Goal: Information Seeking & Learning: Learn about a topic

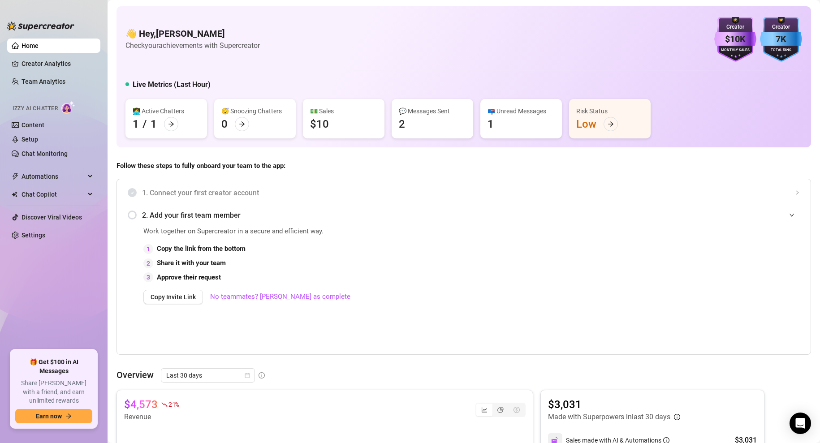
scroll to position [367, 0]
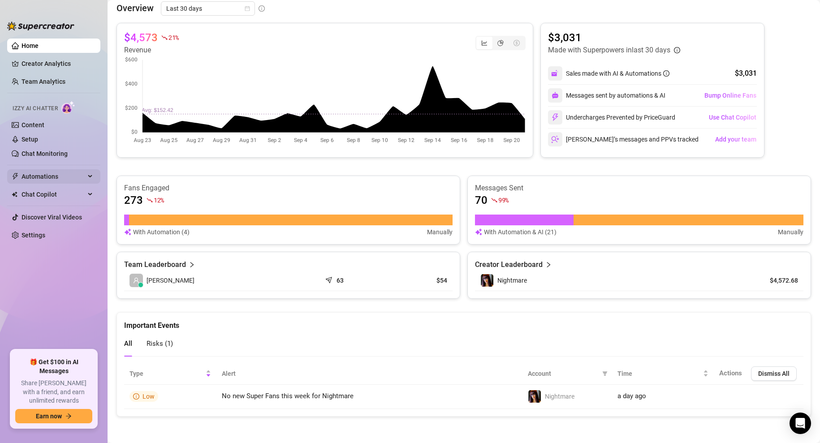
click at [39, 177] on span "Automations" at bounding box center [54, 176] width 64 height 14
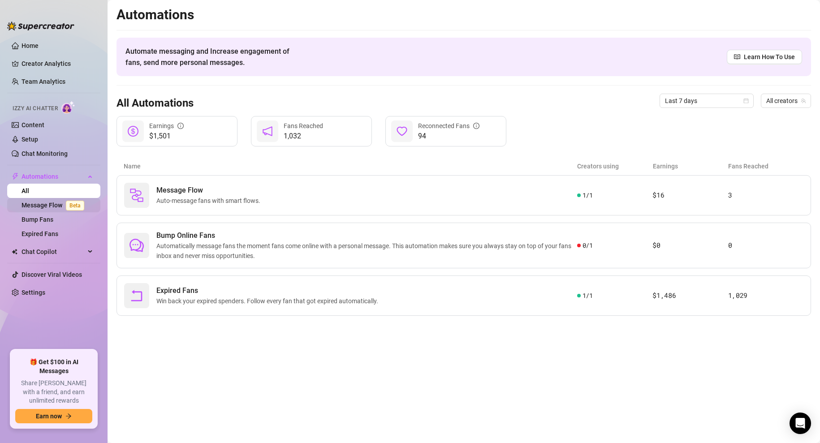
click at [49, 206] on link "Message Flow Beta" at bounding box center [55, 205] width 66 height 7
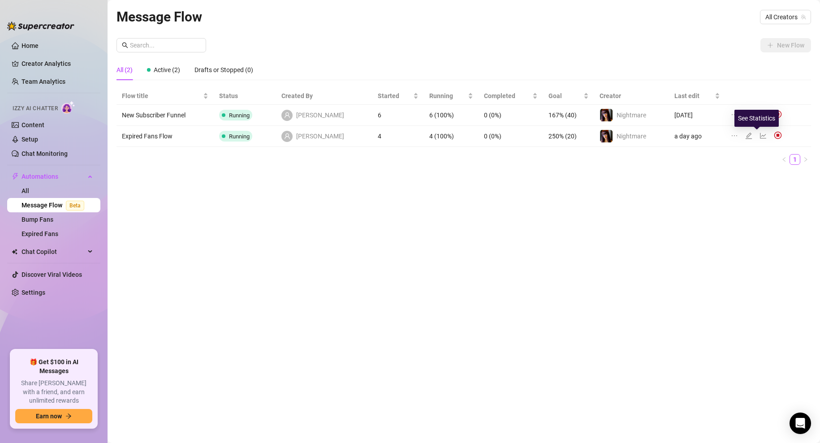
click at [760, 134] on icon "line-chart" at bounding box center [763, 135] width 7 height 7
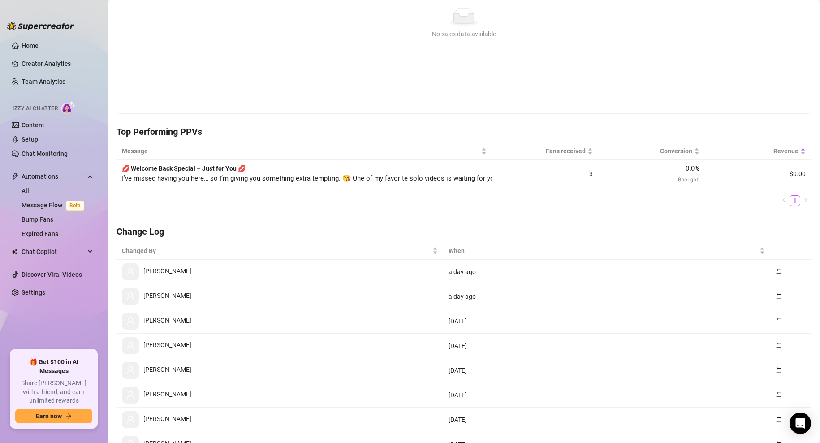
scroll to position [147, 0]
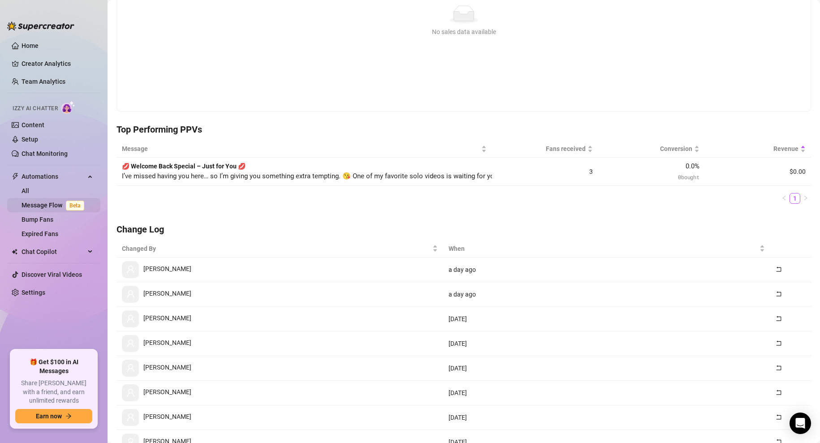
click at [40, 202] on link "Message Flow Beta" at bounding box center [55, 205] width 66 height 7
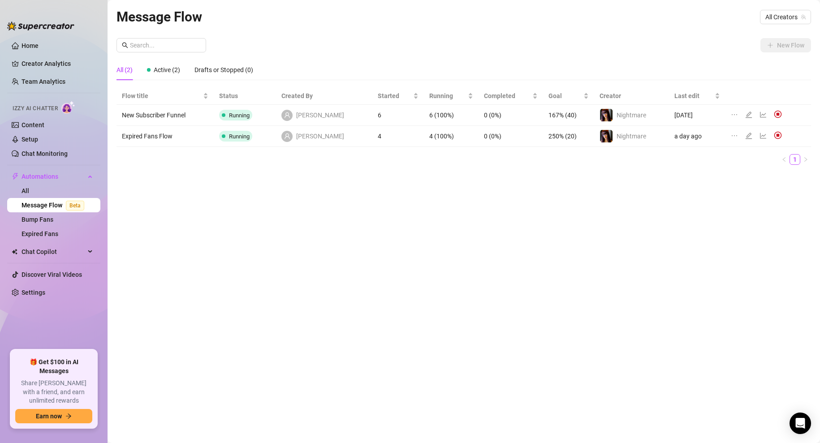
click at [256, 130] on td "Running" at bounding box center [245, 136] width 62 height 21
click at [746, 136] on icon "edit" at bounding box center [749, 136] width 6 height 6
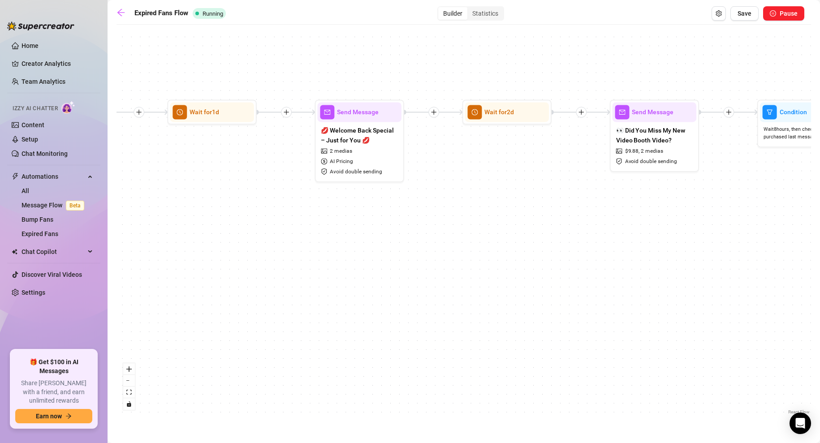
drag, startPoint x: 518, startPoint y: 244, endPoint x: 258, endPoint y: 217, distance: 261.0
click at [258, 217] on div "If True If False Send Message Come Watch How I Touch Myself 2 medias AI Pricing…" at bounding box center [464, 223] width 695 height 388
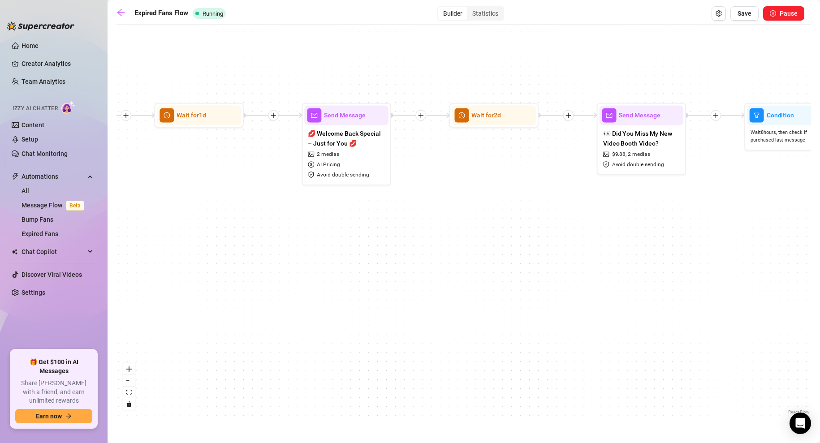
drag, startPoint x: 550, startPoint y: 242, endPoint x: 537, endPoint y: 245, distance: 13.4
click at [537, 245] on div "If True If False Send Message Come Watch How I Touch Myself 2 medias AI Pricing…" at bounding box center [464, 223] width 695 height 388
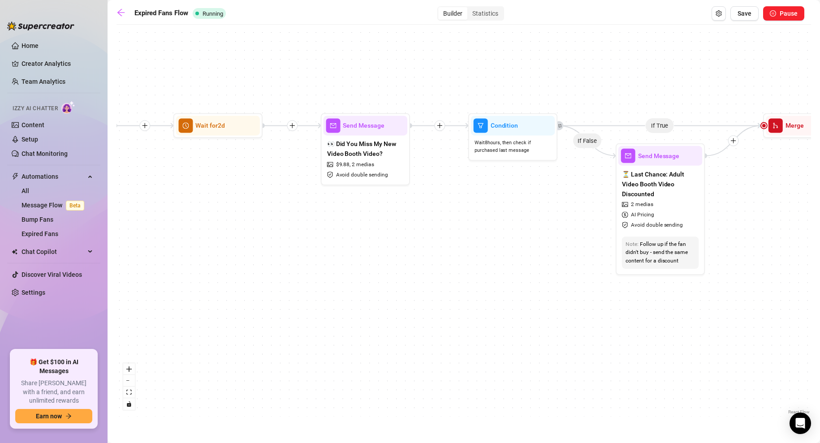
drag, startPoint x: 537, startPoint y: 245, endPoint x: 261, endPoint y: 255, distance: 276.3
click at [261, 255] on div "If True If False Send Message Come Watch How I Touch Myself 2 medias AI Pricing…" at bounding box center [464, 223] width 695 height 388
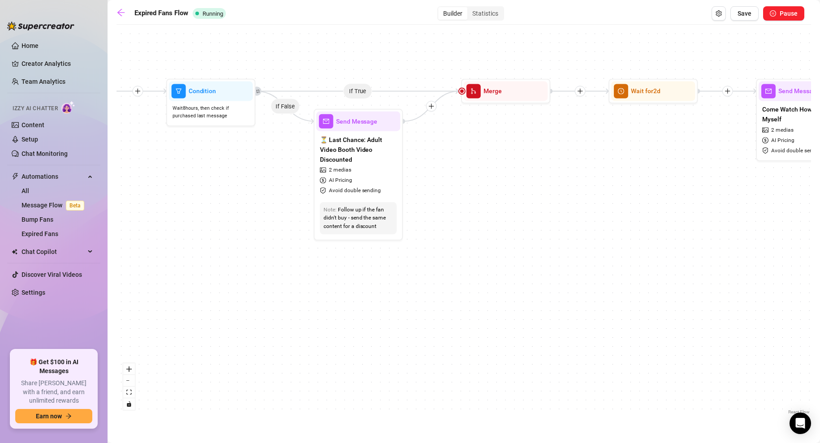
drag, startPoint x: 505, startPoint y: 271, endPoint x: 203, endPoint y: 237, distance: 304.1
click at [203, 237] on div "If True If False Send Message Come Watch How I Touch Myself 2 medias AI Pricing…" at bounding box center [464, 223] width 695 height 388
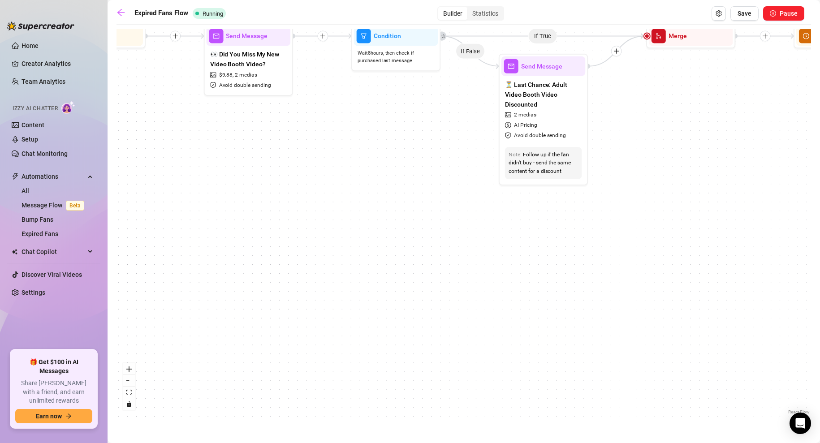
drag, startPoint x: 486, startPoint y: 224, endPoint x: 671, endPoint y: 169, distance: 193.2
click at [671, 169] on div "If True If False Send Message Come Watch How I Touch Myself 2 medias AI Pricing…" at bounding box center [464, 223] width 695 height 388
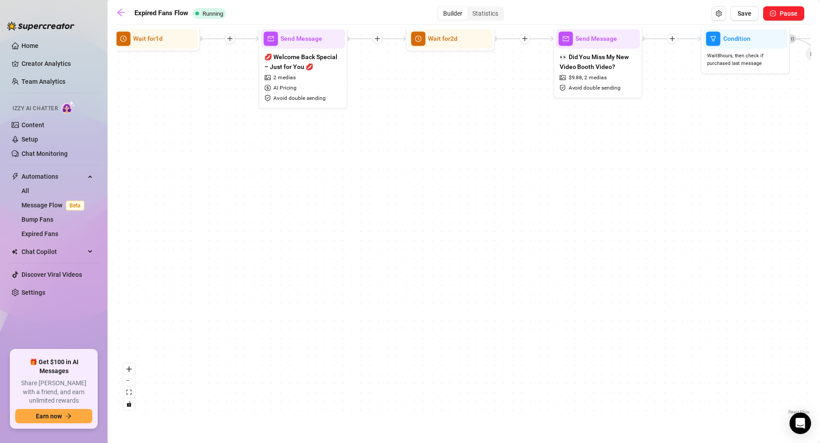
drag, startPoint x: 261, startPoint y: 209, endPoint x: 612, endPoint y: 212, distance: 351.4
click at [612, 212] on div "If True If False Send Message Come Watch How I Touch Myself 2 medias AI Pricing…" at bounding box center [464, 223] width 695 height 388
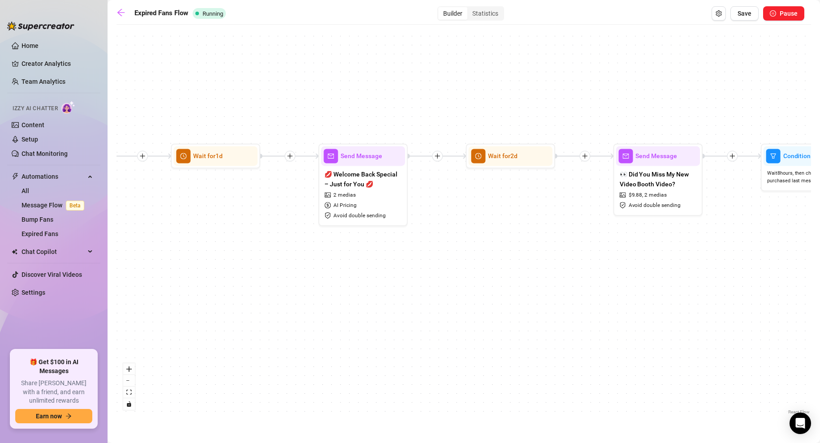
drag, startPoint x: 389, startPoint y: 213, endPoint x: 450, endPoint y: 333, distance: 134.1
click at [450, 333] on div "If True If False Send Message Come Watch How I Touch Myself 2 medias AI Pricing…" at bounding box center [464, 223] width 695 height 388
click at [121, 9] on icon "arrow-left" at bounding box center [121, 12] width 9 height 9
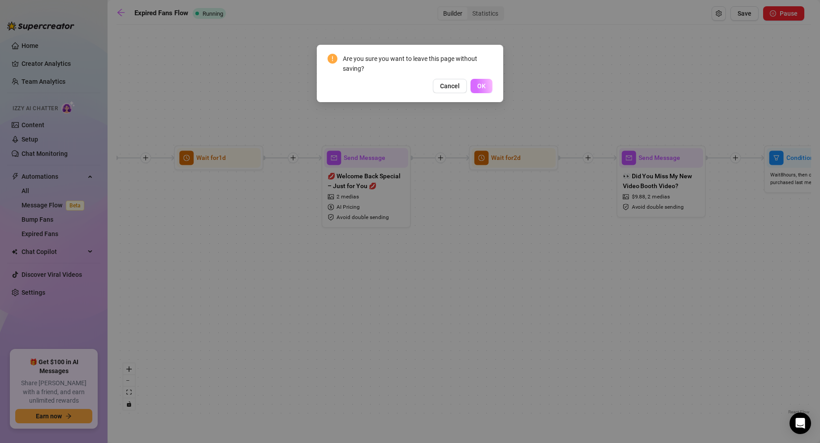
click at [486, 83] on button "OK" at bounding box center [482, 86] width 22 height 14
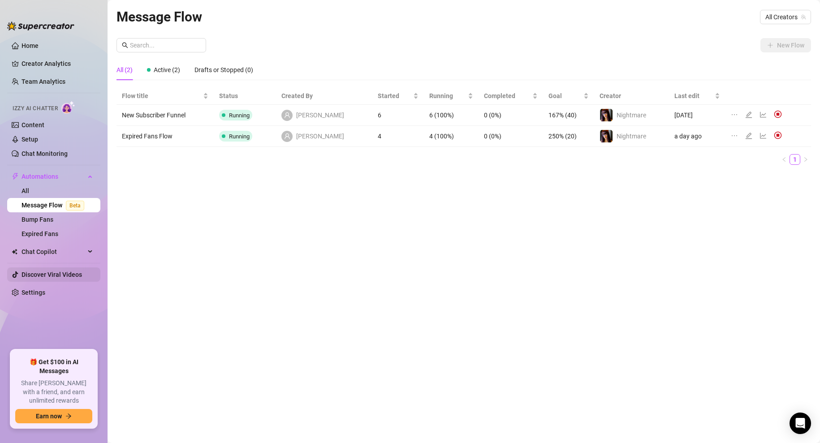
click at [37, 274] on link "Discover Viral Videos" at bounding box center [52, 274] width 61 height 7
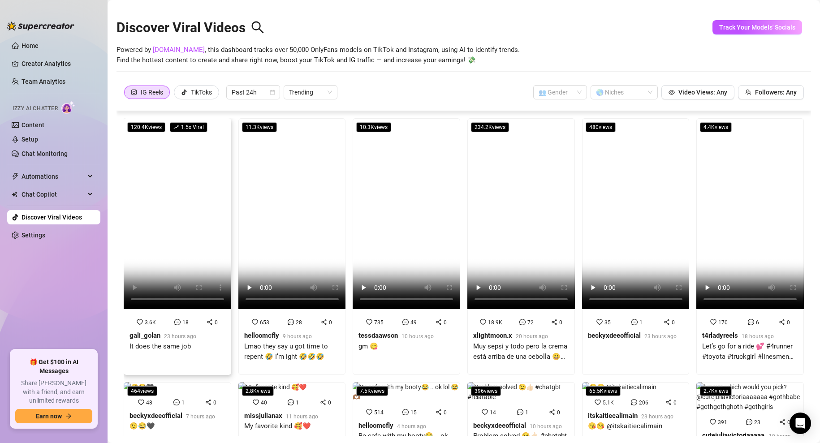
click at [171, 354] on div "It does the same job" at bounding box center [163, 350] width 67 height 17
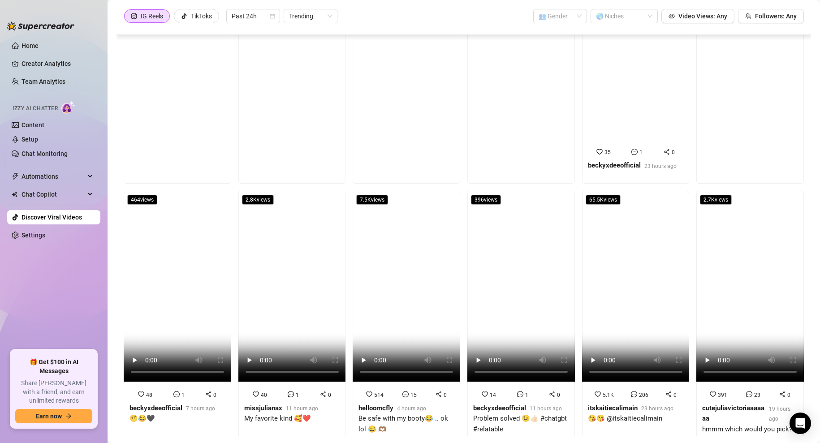
scroll to position [182, 0]
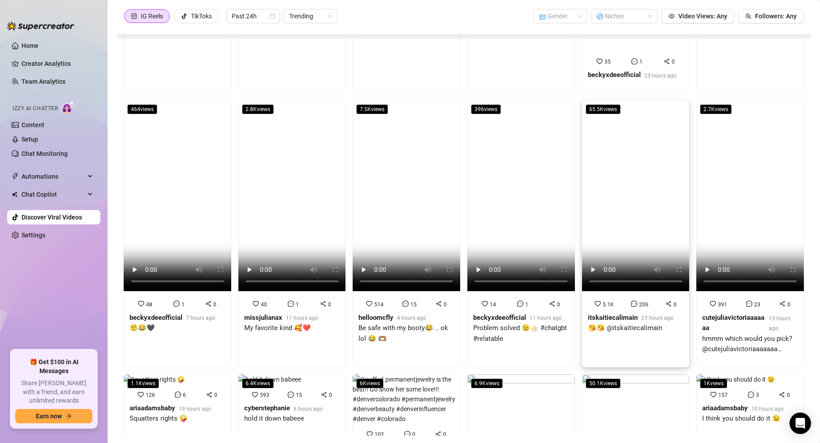
click at [634, 347] on div "65.5K views 5.1K 206 0 itskaitiecalimain 23 hours ago 😘😘 @itskaitiecalimain" at bounding box center [636, 233] width 108 height 267
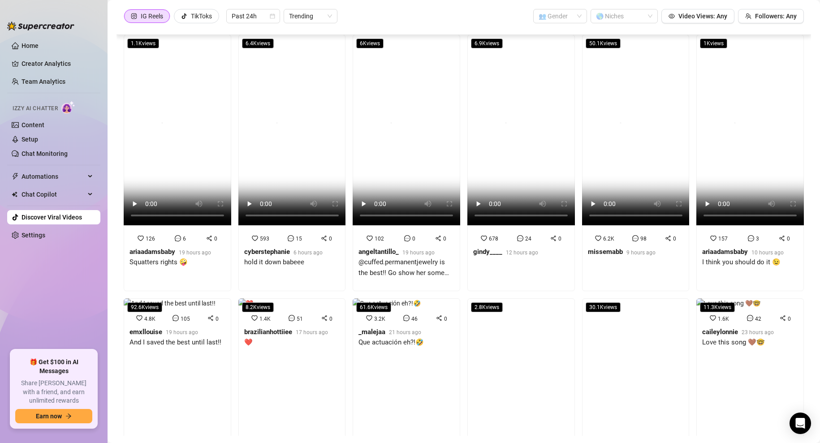
scroll to position [290, 0]
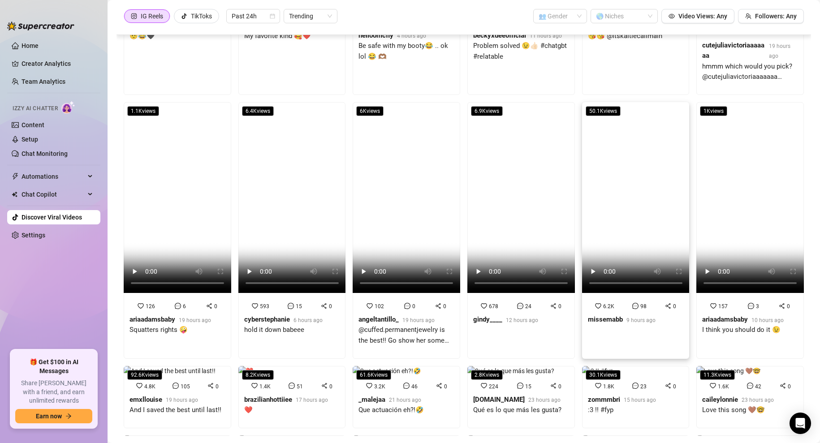
click at [620, 333] on div "6.2K 98 0 missemabb 9 hours ago" at bounding box center [636, 317] width 107 height 42
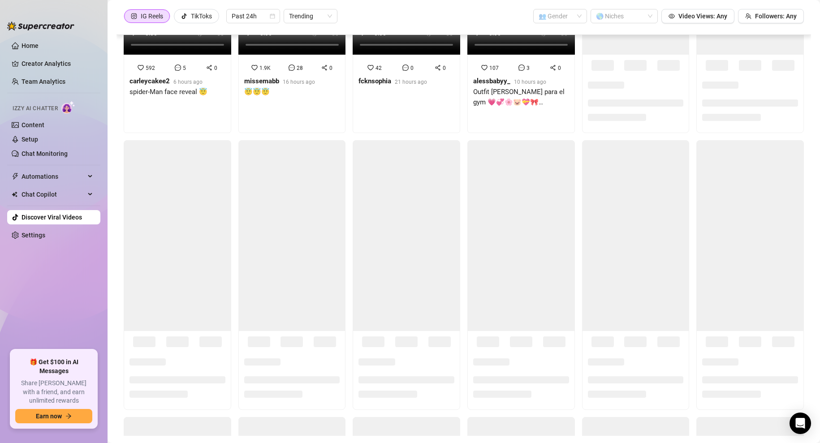
scroll to position [953, 0]
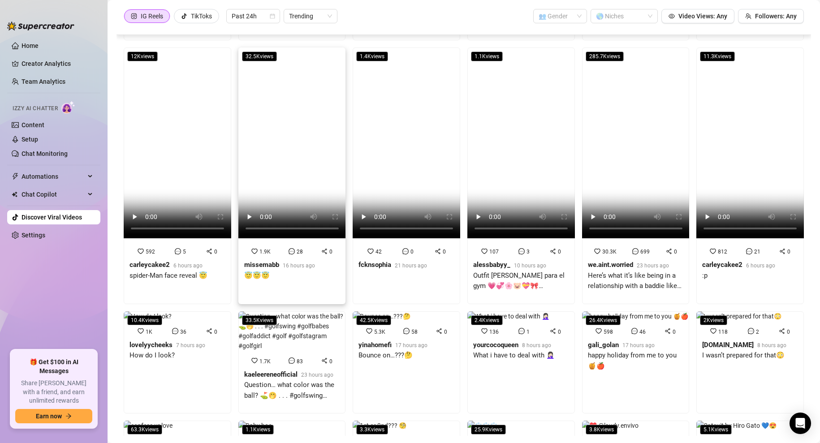
click at [293, 272] on div "😇😇😇" at bounding box center [279, 276] width 71 height 11
click at [26, 44] on link "Home" at bounding box center [30, 45] width 17 height 7
